Goal: Information Seeking & Learning: Learn about a topic

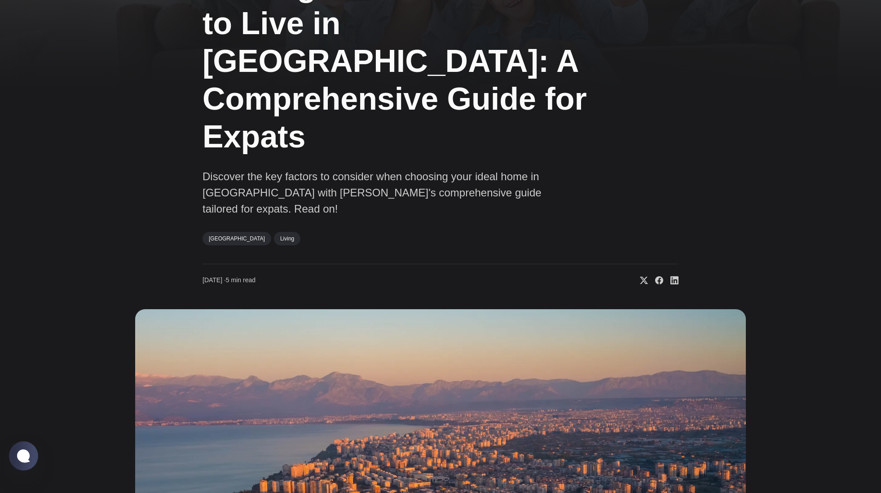
scroll to position [119, 0]
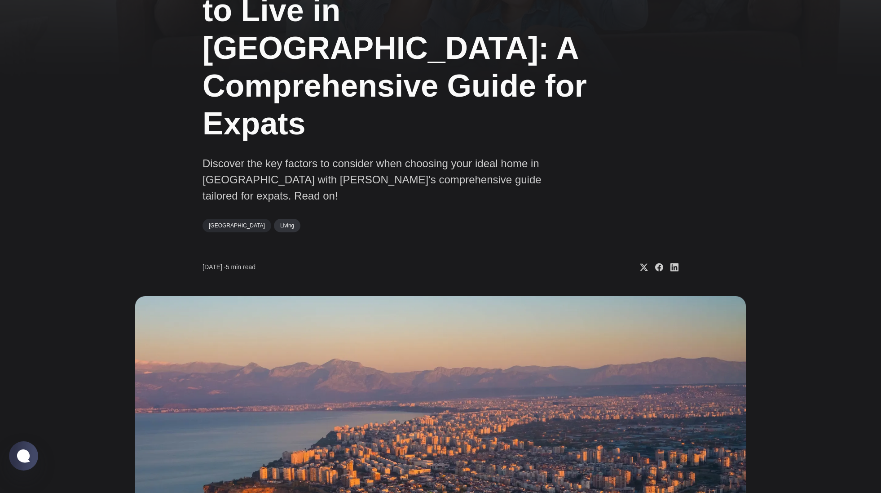
click at [274, 219] on link "Living" at bounding box center [287, 225] width 27 height 13
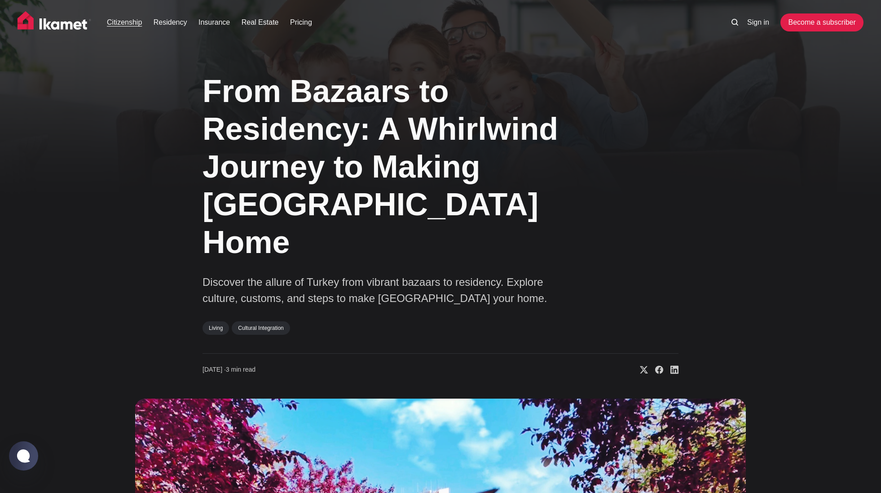
click at [136, 24] on link "Citizenship" at bounding box center [124, 22] width 35 height 11
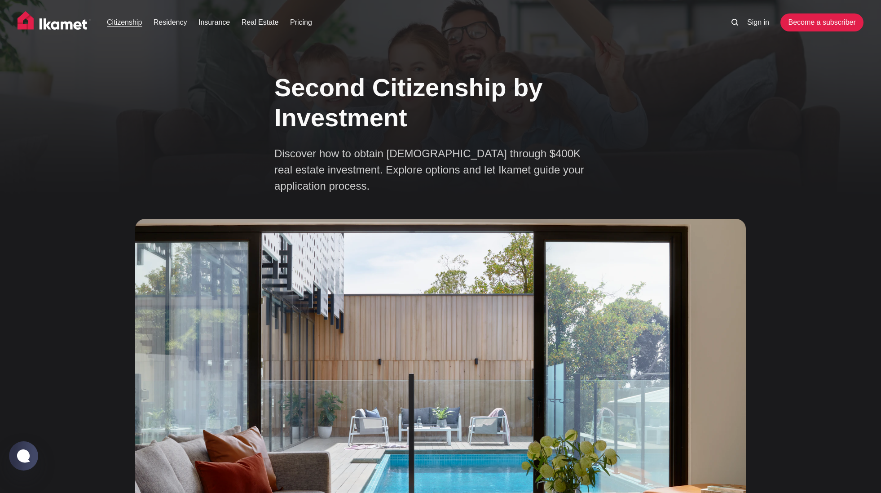
click at [140, 23] on link "Citizenship" at bounding box center [124, 22] width 35 height 11
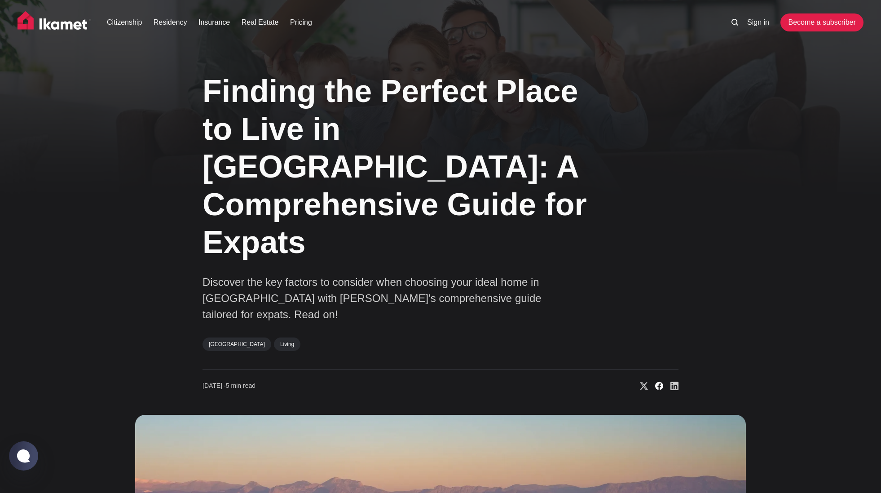
click at [662, 382] on icon "Share on Facebook" at bounding box center [659, 386] width 8 height 8
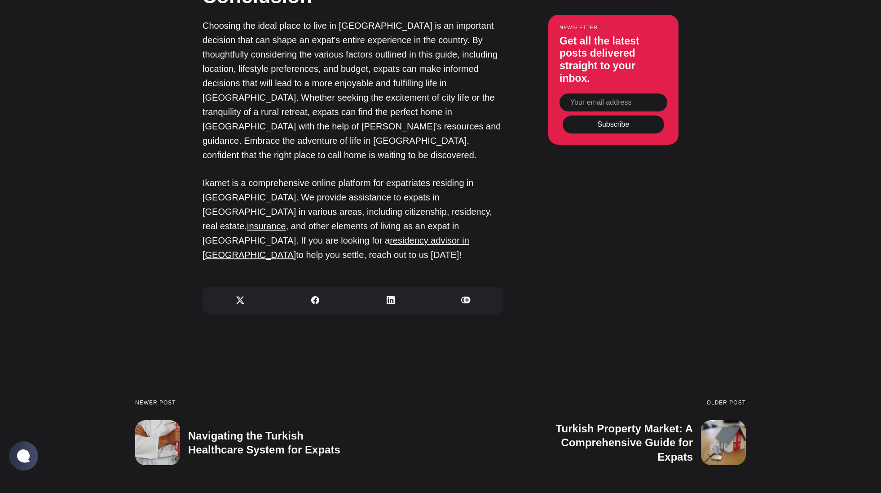
scroll to position [2941, 0]
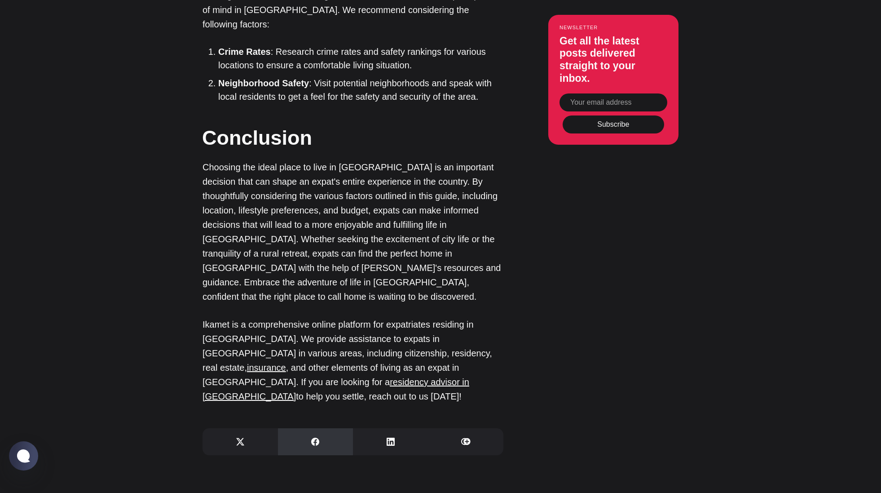
click at [314, 438] on icon "Share on Facebook" at bounding box center [315, 442] width 8 height 8
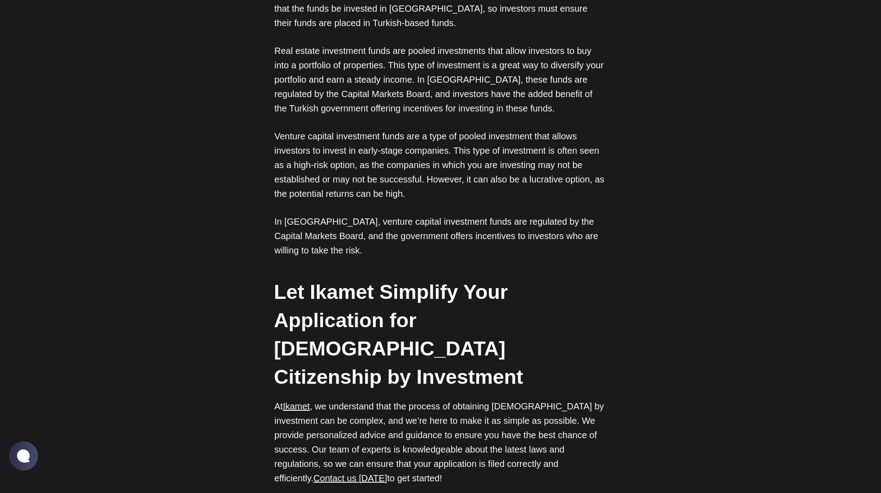
scroll to position [2778, 0]
